Goal: Task Accomplishment & Management: Use online tool/utility

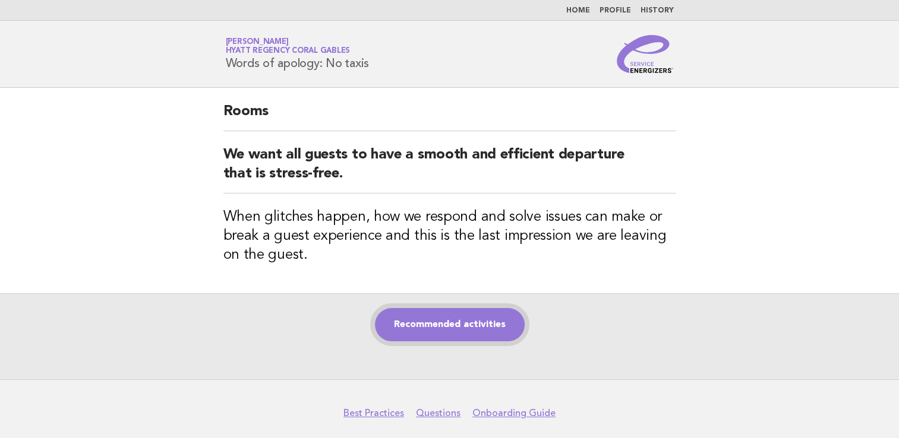
click at [460, 312] on link "Recommended activities" at bounding box center [450, 324] width 150 height 33
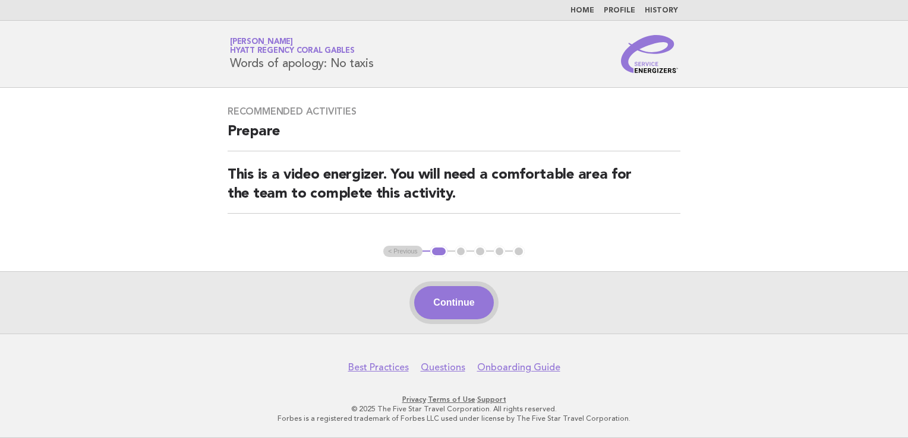
click at [465, 306] on button "Continue" at bounding box center [453, 302] width 79 height 33
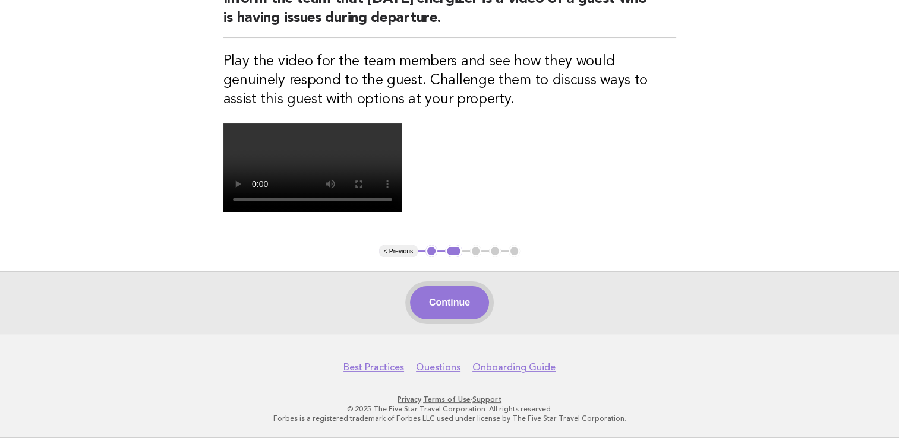
click at [461, 304] on button "Continue" at bounding box center [449, 302] width 79 height 33
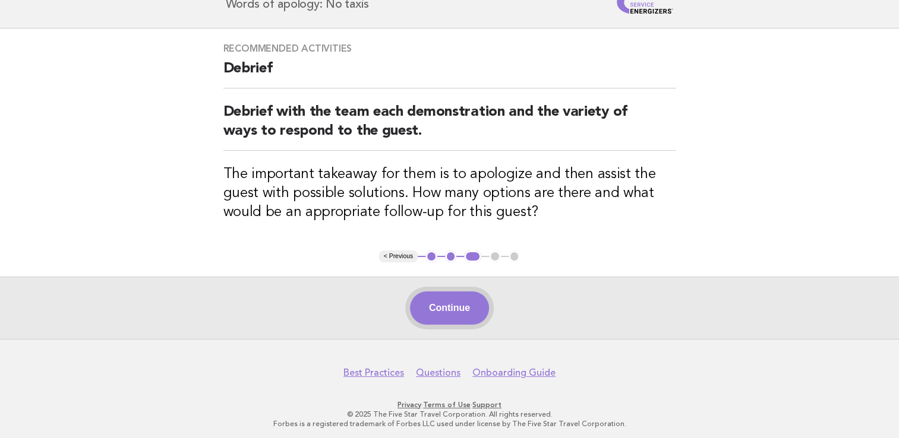
click at [451, 312] on button "Continue" at bounding box center [449, 308] width 79 height 33
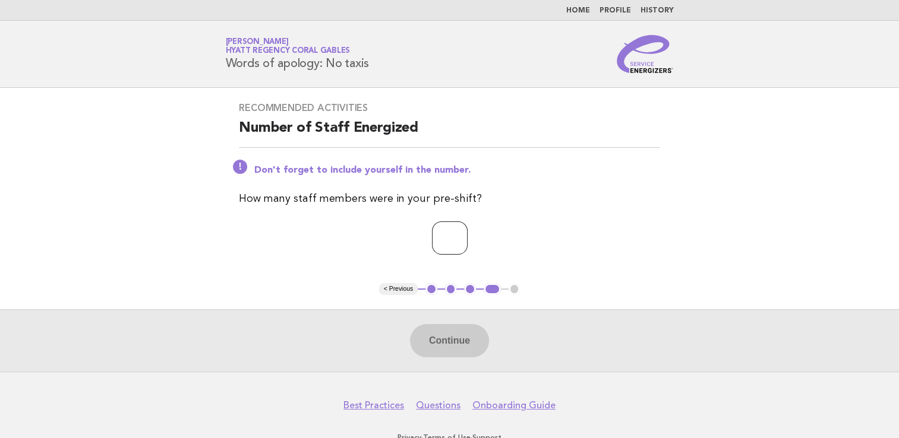
click at [444, 236] on input "number" at bounding box center [450, 238] width 36 height 33
type input "*"
click at [457, 331] on button "Continue" at bounding box center [449, 340] width 79 height 33
